Goal: Task Accomplishment & Management: Complete application form

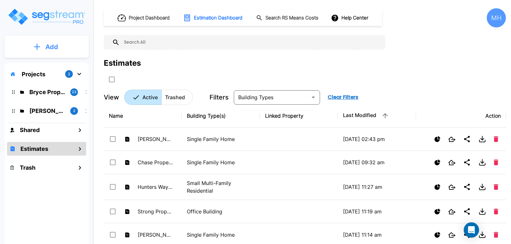
click at [52, 44] on p "Add" at bounding box center [51, 47] width 13 height 10
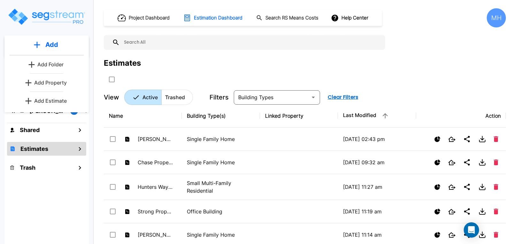
click at [64, 98] on p "Add Estimate" at bounding box center [50, 101] width 33 height 8
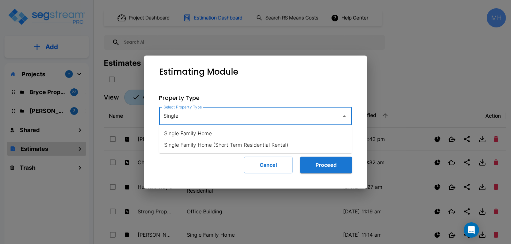
click at [193, 132] on li "Single Family Home" at bounding box center [255, 133] width 193 height 11
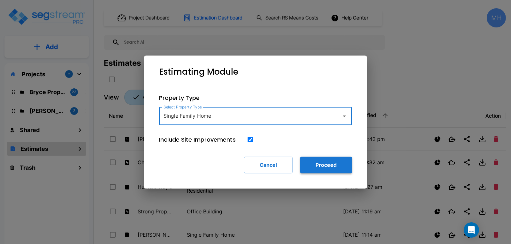
type input "Single Family Home"
click at [314, 165] on button "Proceed" at bounding box center [326, 165] width 52 height 17
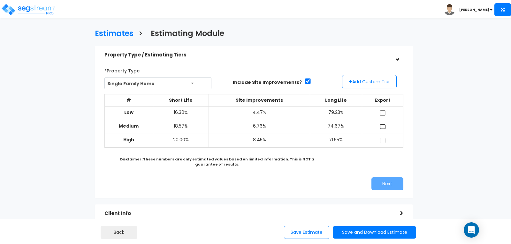
click at [381, 126] on input "checkbox" at bounding box center [382, 126] width 6 height 5
checkbox input "true"
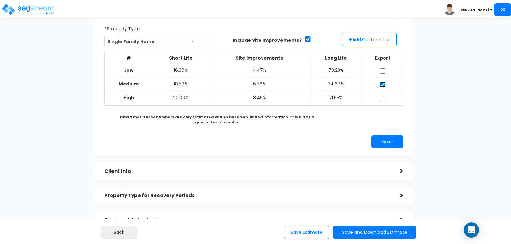
scroll to position [32, 0]
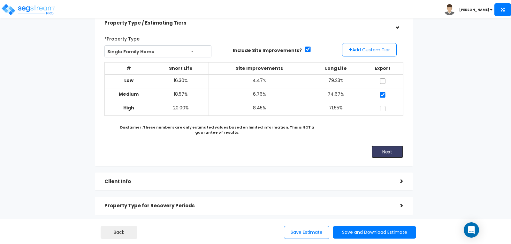
click at [382, 148] on button "Next" at bounding box center [387, 152] width 32 height 13
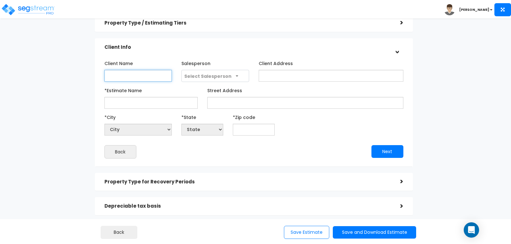
click at [151, 76] on input "Client Name" at bounding box center [137, 76] width 67 height 12
type input "Casey Norris"
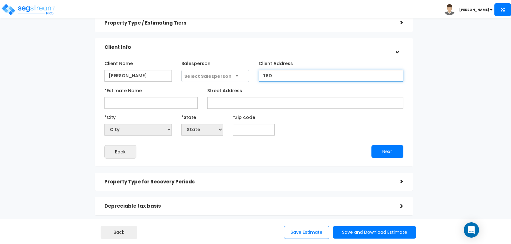
type input "TBD"
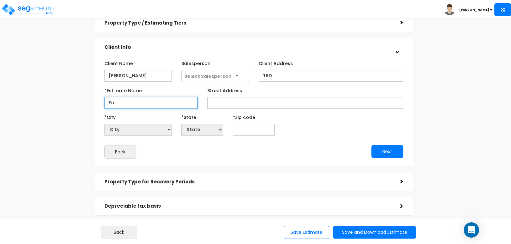
type input "F"
type input "[PERSON_NAME] Property"
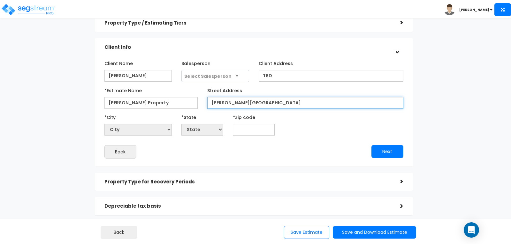
type input "[PERSON_NAME][GEOGRAPHIC_DATA]"
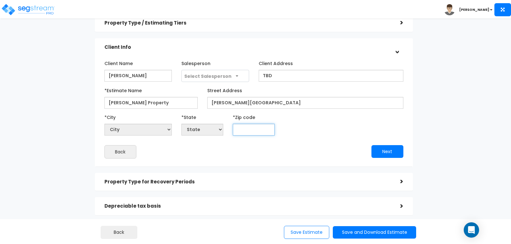
select select "National Average"
type input "45"
select select "OH"
type input "45622"
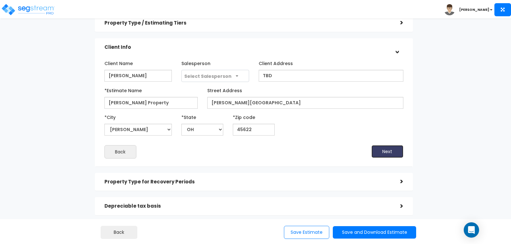
click at [385, 151] on button "Next" at bounding box center [387, 151] width 32 height 13
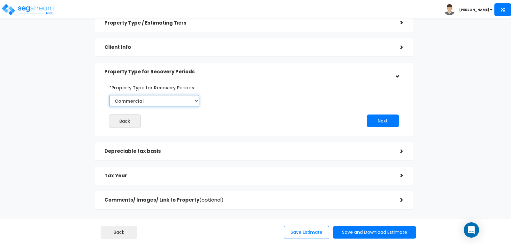
click at [196, 100] on select "Commercial Residential" at bounding box center [154, 101] width 90 height 12
select select "Residential"
click at [109, 95] on select "Commercial Residential" at bounding box center [154, 101] width 90 height 12
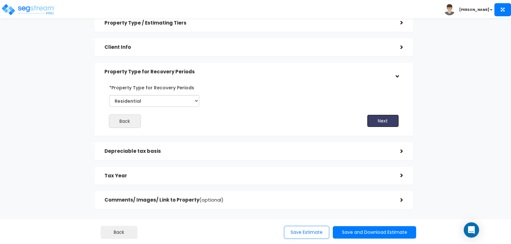
click at [373, 121] on button "Next" at bounding box center [383, 121] width 32 height 13
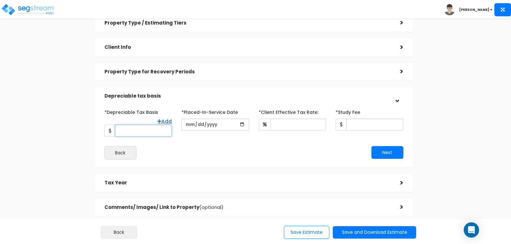
click at [150, 125] on input "*Depreciable Tax Basis" at bounding box center [143, 131] width 57 height 12
type input "345,000"
click at [198, 125] on input "date" at bounding box center [214, 125] width 67 height 12
click at [191, 125] on input "date" at bounding box center [214, 125] width 67 height 12
type input "[DATE]"
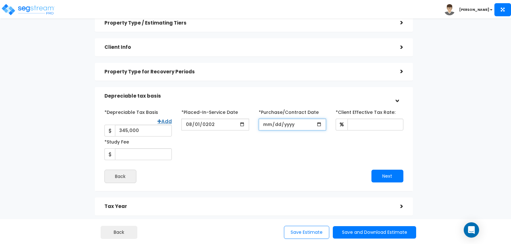
click at [278, 125] on input "*Purchase/Contract Date" at bounding box center [292, 125] width 67 height 12
click at [262, 125] on input "*Purchase/Contract Date" at bounding box center [292, 125] width 67 height 12
click at [268, 122] on input "*Purchase/Contract Date" at bounding box center [292, 125] width 67 height 12
type input "[DATE]"
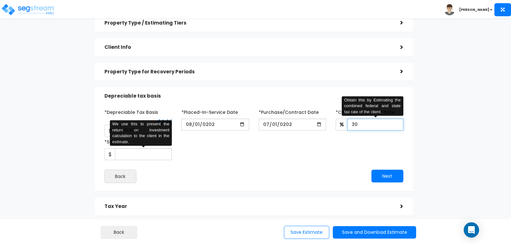
type input "30"
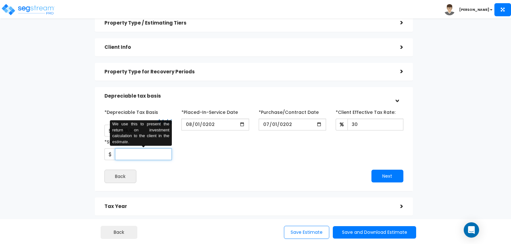
click at [128, 150] on input "*Study Fee" at bounding box center [143, 154] width 57 height 12
type input "3,300"
click at [385, 171] on button "Next" at bounding box center [387, 176] width 32 height 13
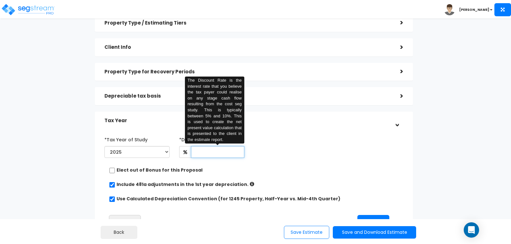
click at [233, 151] on input "text" at bounding box center [217, 152] width 53 height 12
type input "8"
click at [315, 151] on div "*Tax Year of Study 2025 2026 Prior Accumulated Depreciation" at bounding box center [249, 147] width 299 height 26
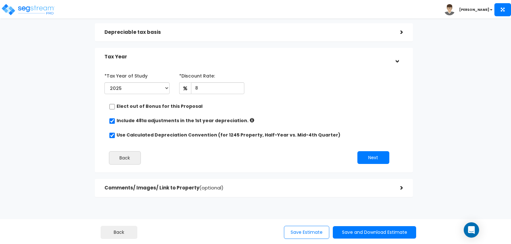
scroll to position [103, 0]
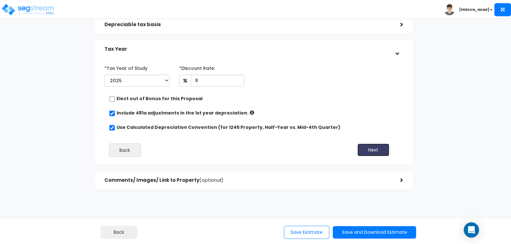
click at [373, 147] on button "Next" at bounding box center [373, 150] width 32 height 13
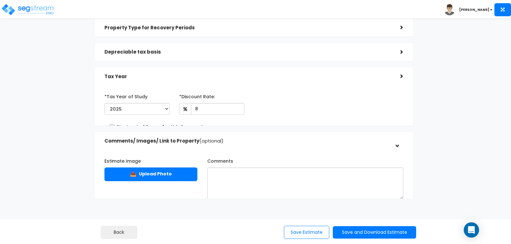
scroll to position [74, 0]
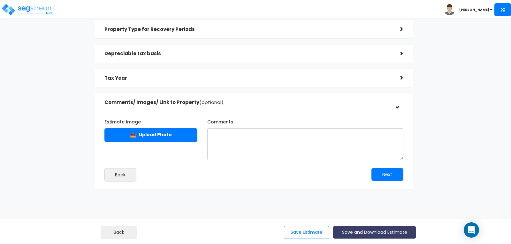
click at [370, 229] on button "Save and Download Estimate" at bounding box center [374, 232] width 83 height 12
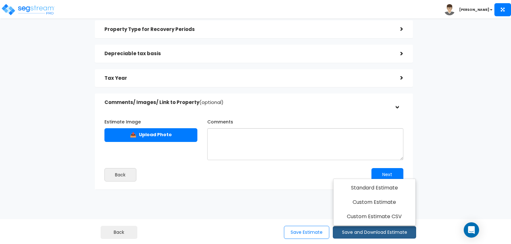
click at [445, 123] on div "Estimates > Estimating Module Property Type / Estimating Tiers > *Property Type…" at bounding box center [254, 74] width 418 height 341
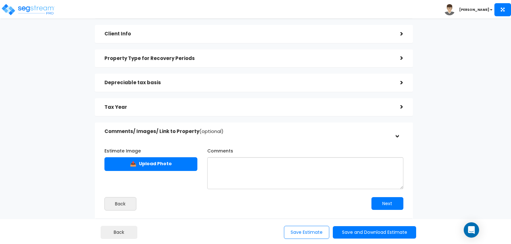
scroll to position [0, 0]
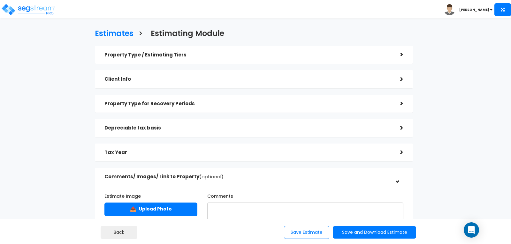
click at [402, 102] on div ">" at bounding box center [396, 104] width 13 height 10
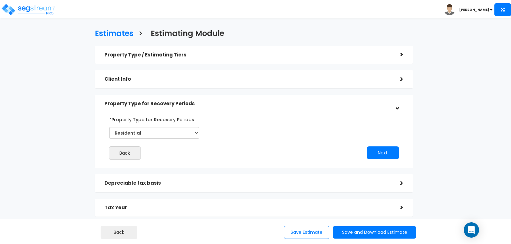
click at [443, 116] on div "Estimates > Estimating Module Property Type / Estimating Tiers > *Property Type…" at bounding box center [254, 137] width 418 height 318
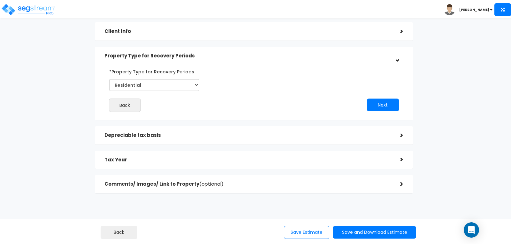
scroll to position [52, 0]
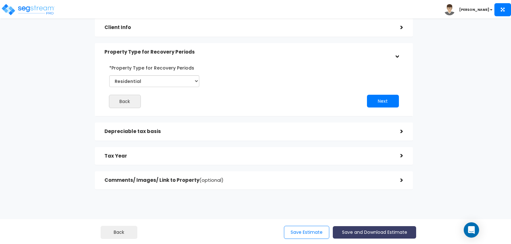
click at [375, 231] on button "Save and Download Estimate" at bounding box center [374, 232] width 83 height 12
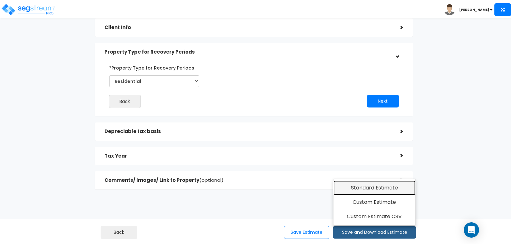
click at [371, 188] on link "Standard Estimate" at bounding box center [374, 188] width 82 height 15
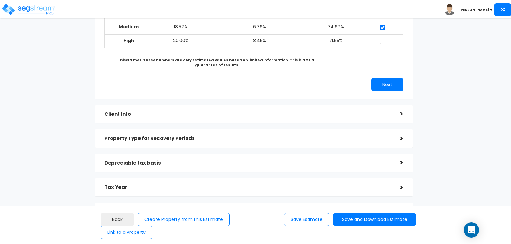
scroll to position [131, 0]
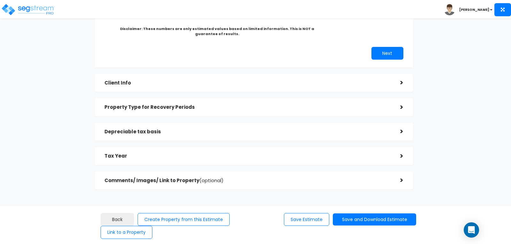
click at [398, 156] on div ">" at bounding box center [396, 156] width 13 height 10
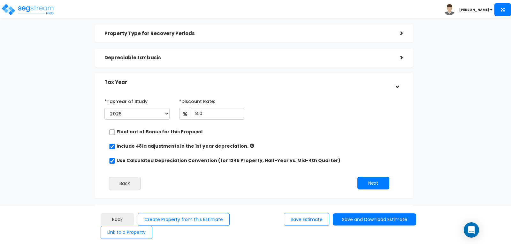
scroll to position [64, 0]
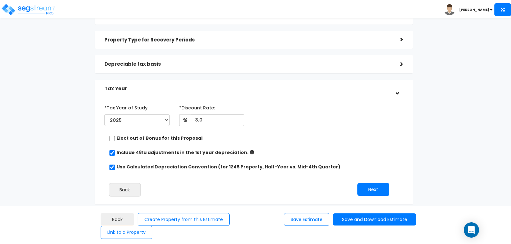
click at [449, 153] on div "Estimates > [PERSON_NAME] Property Property Type / Estimating Tiers > *Property…" at bounding box center [254, 99] width 418 height 370
click at [374, 185] on button "Next" at bounding box center [373, 189] width 32 height 13
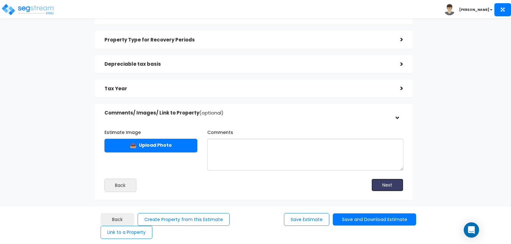
click at [389, 184] on button "Next" at bounding box center [387, 185] width 32 height 13
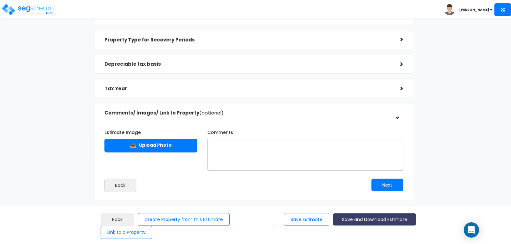
click at [380, 218] on button "Save and Download Estimate" at bounding box center [374, 220] width 83 height 12
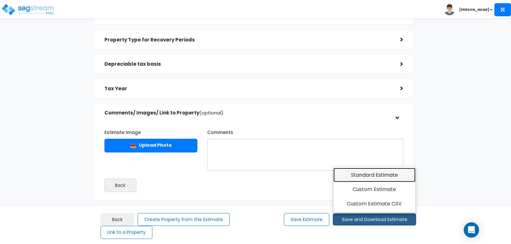
click at [366, 175] on link "Standard Estimate" at bounding box center [374, 175] width 82 height 15
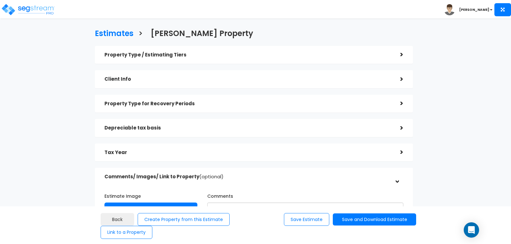
click at [401, 79] on div ">" at bounding box center [396, 79] width 13 height 10
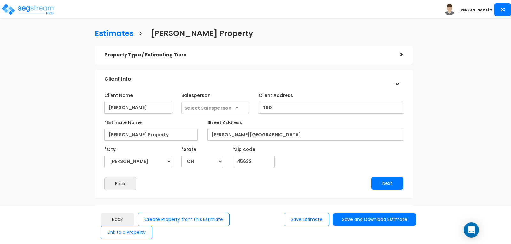
click at [401, 79] on div ">" at bounding box center [397, 79] width 10 height 13
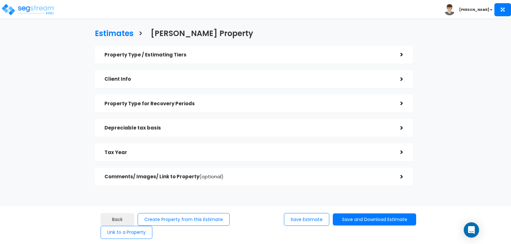
click at [401, 126] on div ">" at bounding box center [396, 128] width 13 height 10
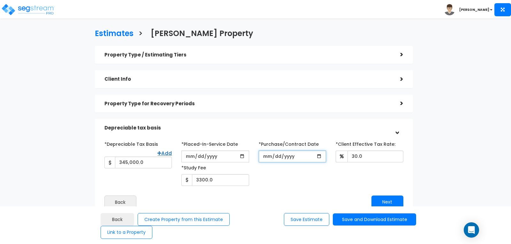
click at [290, 155] on input "[DATE]" at bounding box center [292, 157] width 67 height 12
click at [291, 154] on input "[DATE]" at bounding box center [292, 157] width 67 height 12
type input "[DATE]"
type input "0005-07-01"
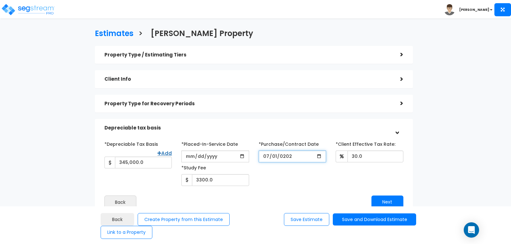
type input "[DATE]"
click at [457, 142] on div "Estimates > [PERSON_NAME] Property Property Type / Estimating Tiers > *Property…" at bounding box center [254, 149] width 418 height 343
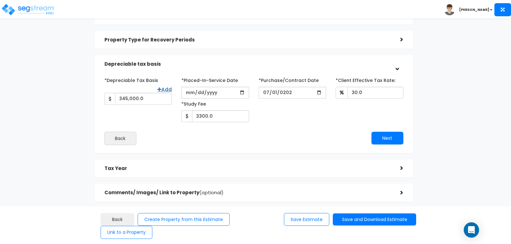
scroll to position [76, 0]
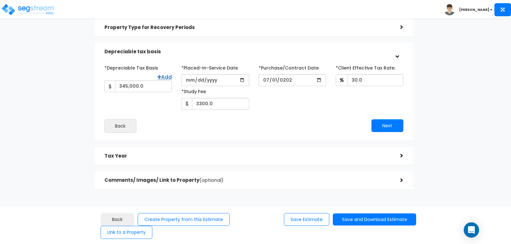
click at [401, 155] on div ">" at bounding box center [396, 156] width 13 height 10
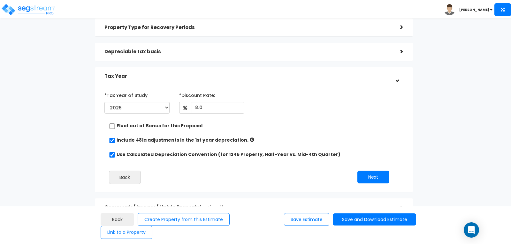
click at [456, 141] on div "Estimates > [PERSON_NAME] Property Property Type / Estimating Tiers > *Property…" at bounding box center [254, 87] width 418 height 370
click at [376, 175] on button "Next" at bounding box center [373, 177] width 32 height 13
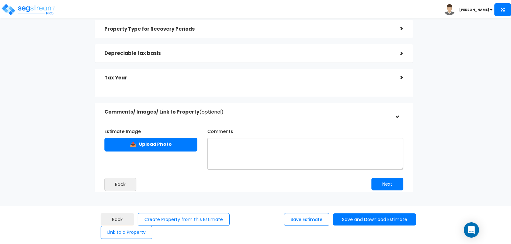
scroll to position [74, 0]
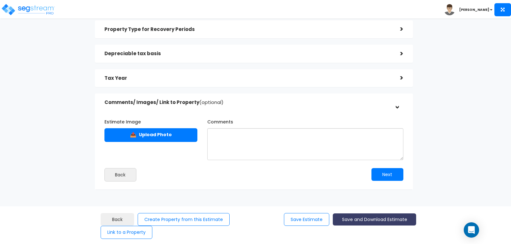
click at [367, 217] on button "Save and Download Estimate" at bounding box center [374, 220] width 83 height 12
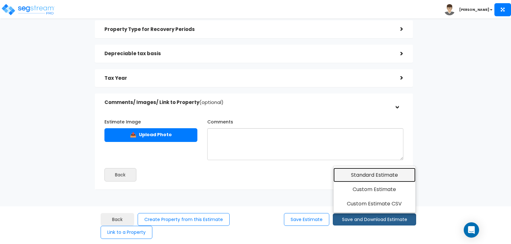
click at [357, 175] on link "Standard Estimate" at bounding box center [374, 175] width 82 height 15
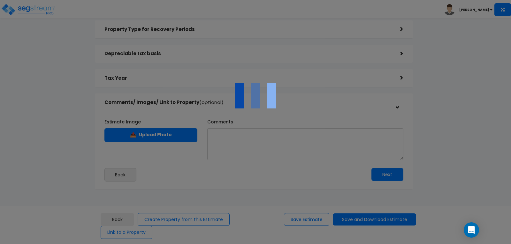
scroll to position [0, 0]
